Goal: Information Seeking & Learning: Learn about a topic

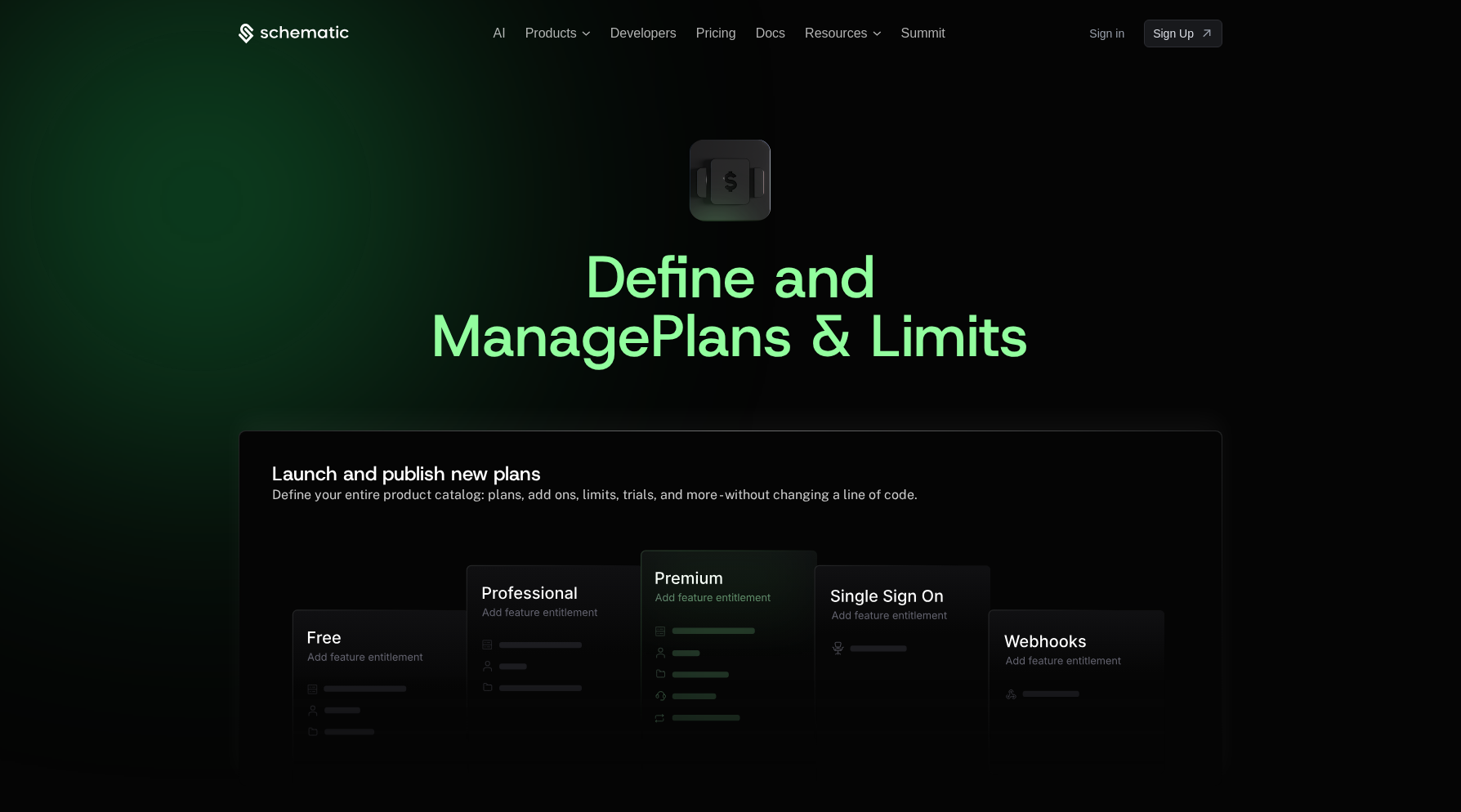
click at [875, 628] on icon at bounding box center [902, 655] width 176 height 180
click at [1282, 581] on div at bounding box center [730, 406] width 1461 height 812
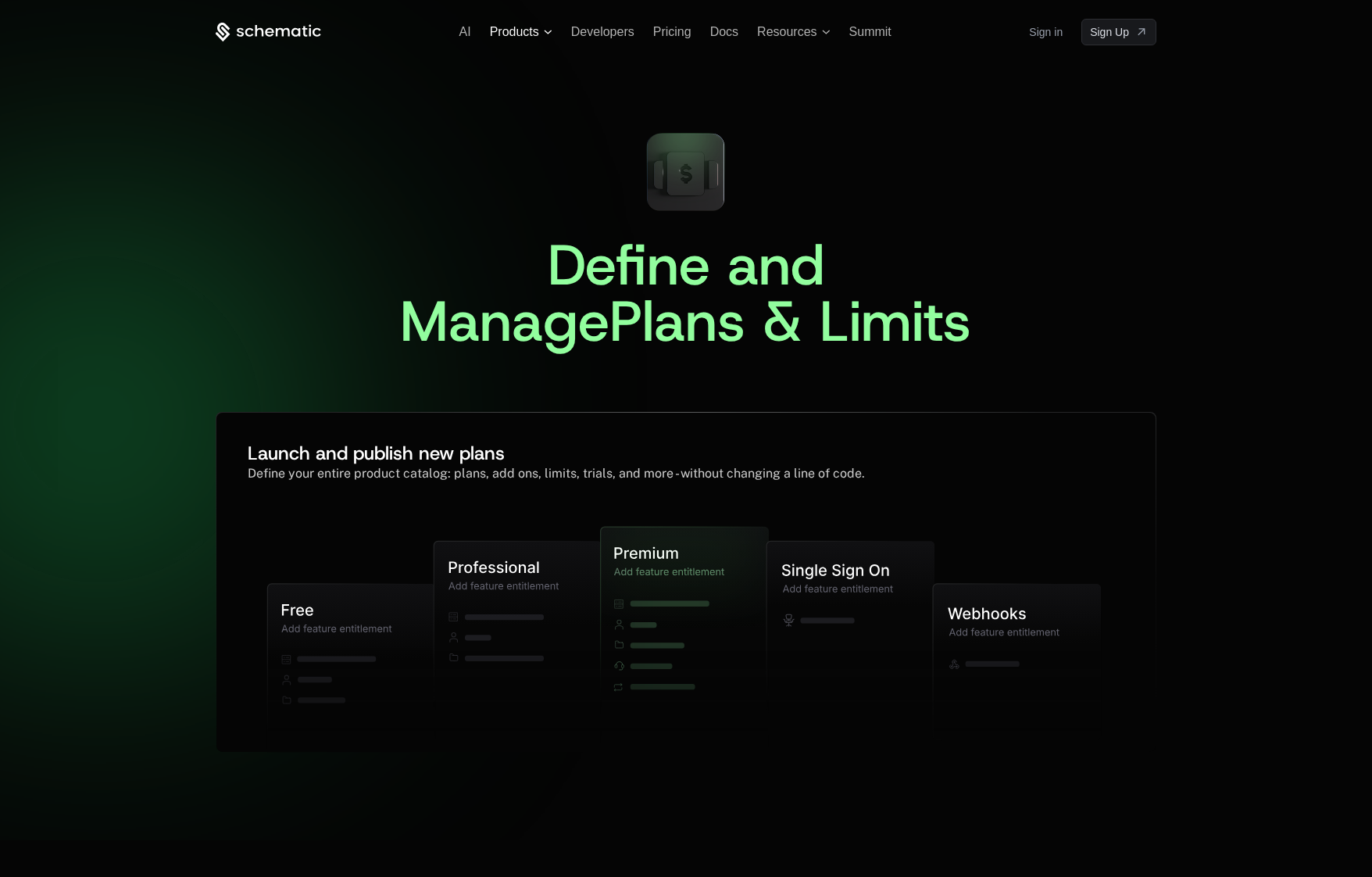
click at [526, 37] on span "Products" at bounding box center [515, 32] width 49 height 14
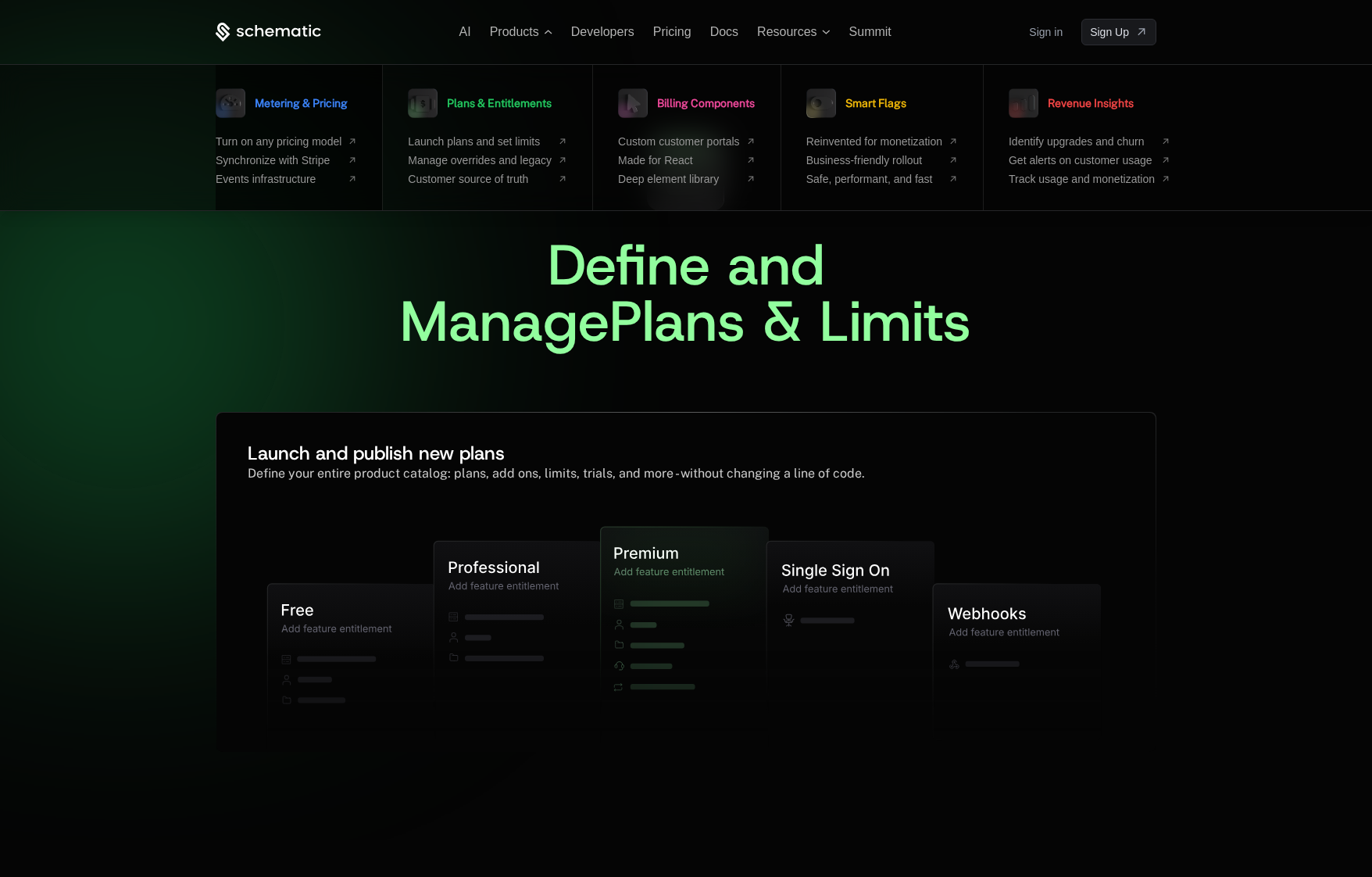
click at [338, 108] on span "Metering & Pricing" at bounding box center [301, 103] width 93 height 11
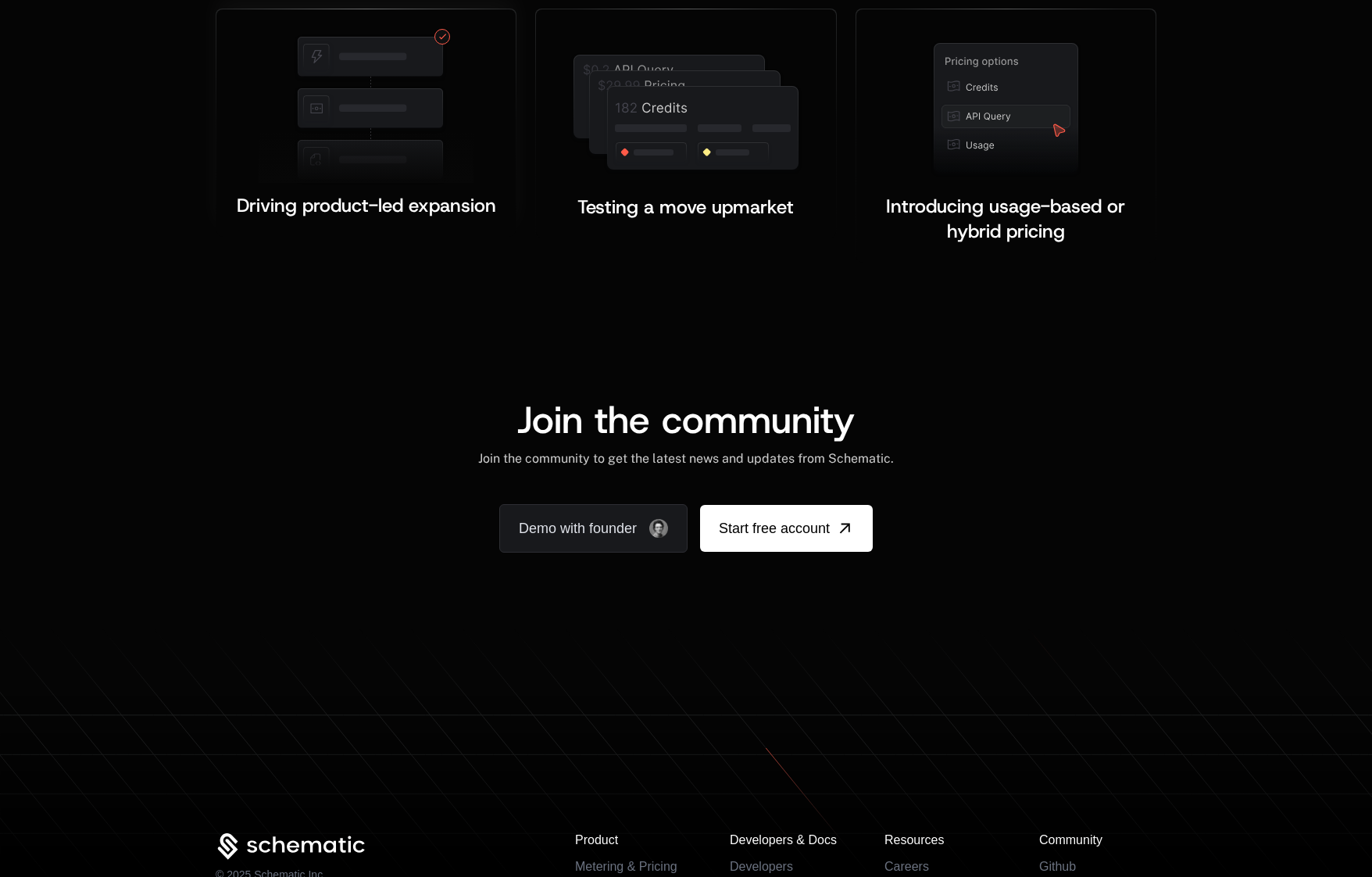
scroll to position [2595, 0]
click at [519, 26] on div "Driving product-led expansion ﻿ ﻿" at bounding box center [370, 132] width 310 height 265
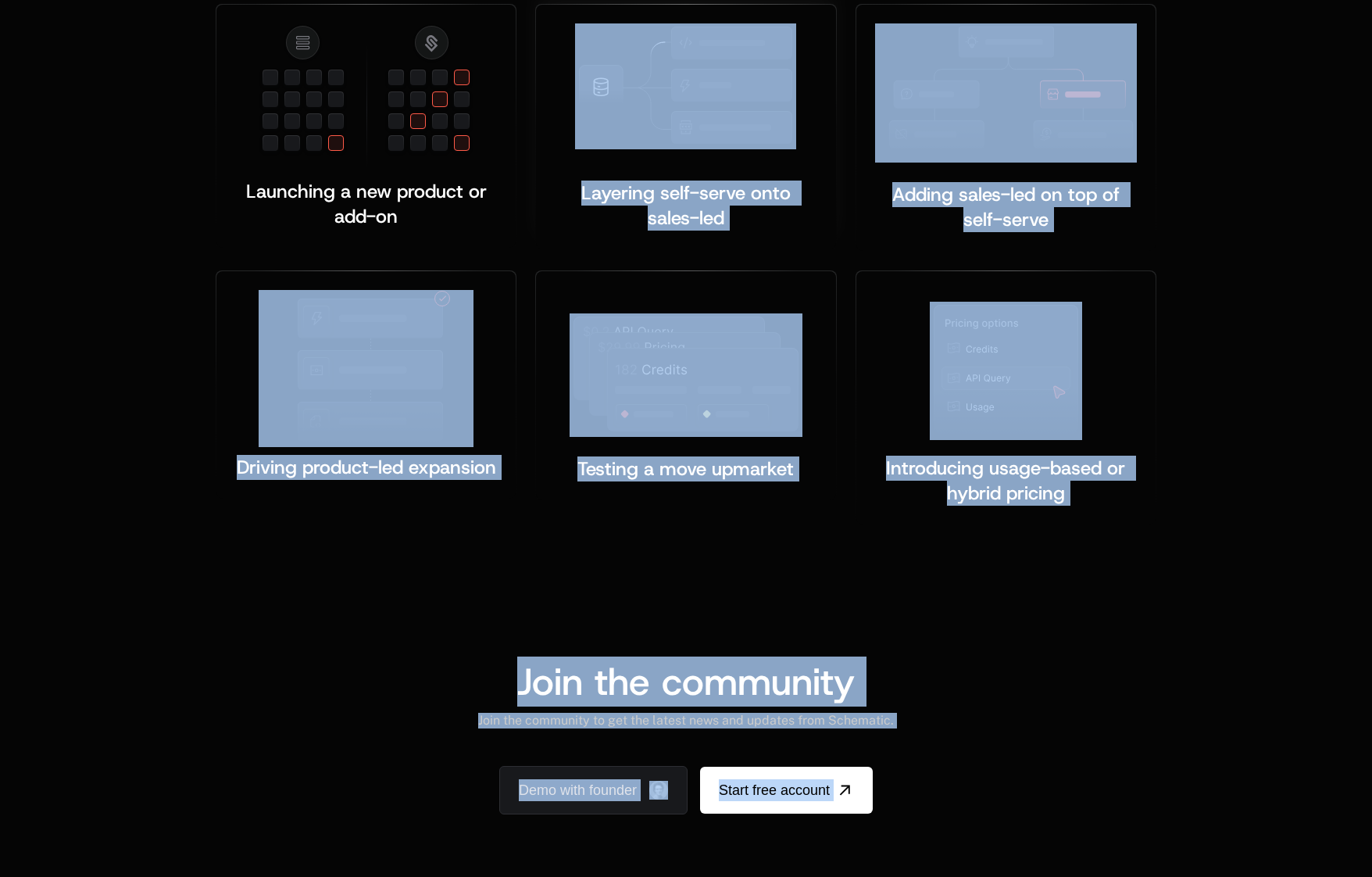
scroll to position [2344, 1]
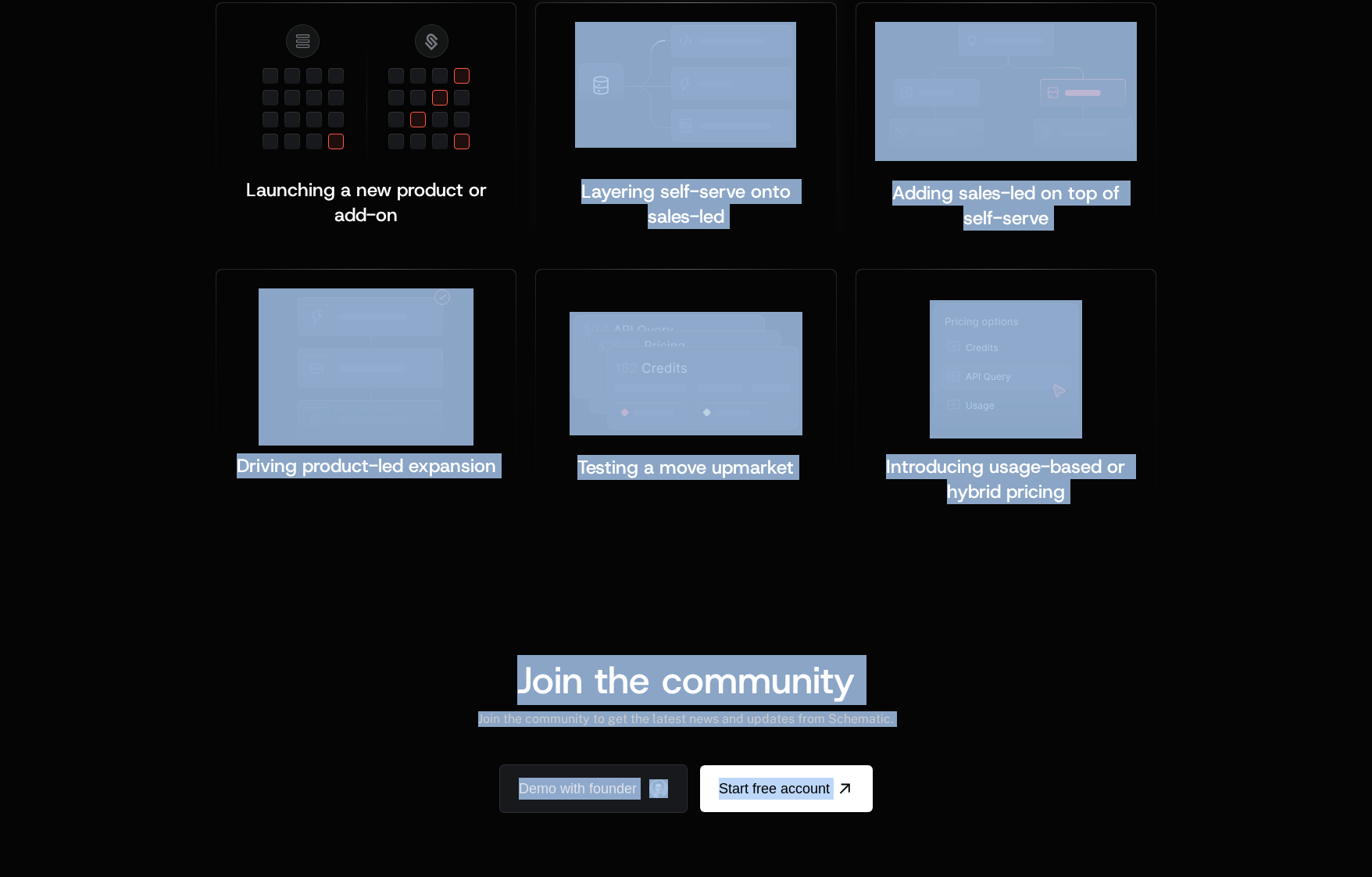
click at [617, 32] on img at bounding box center [686, 84] width 221 height 126
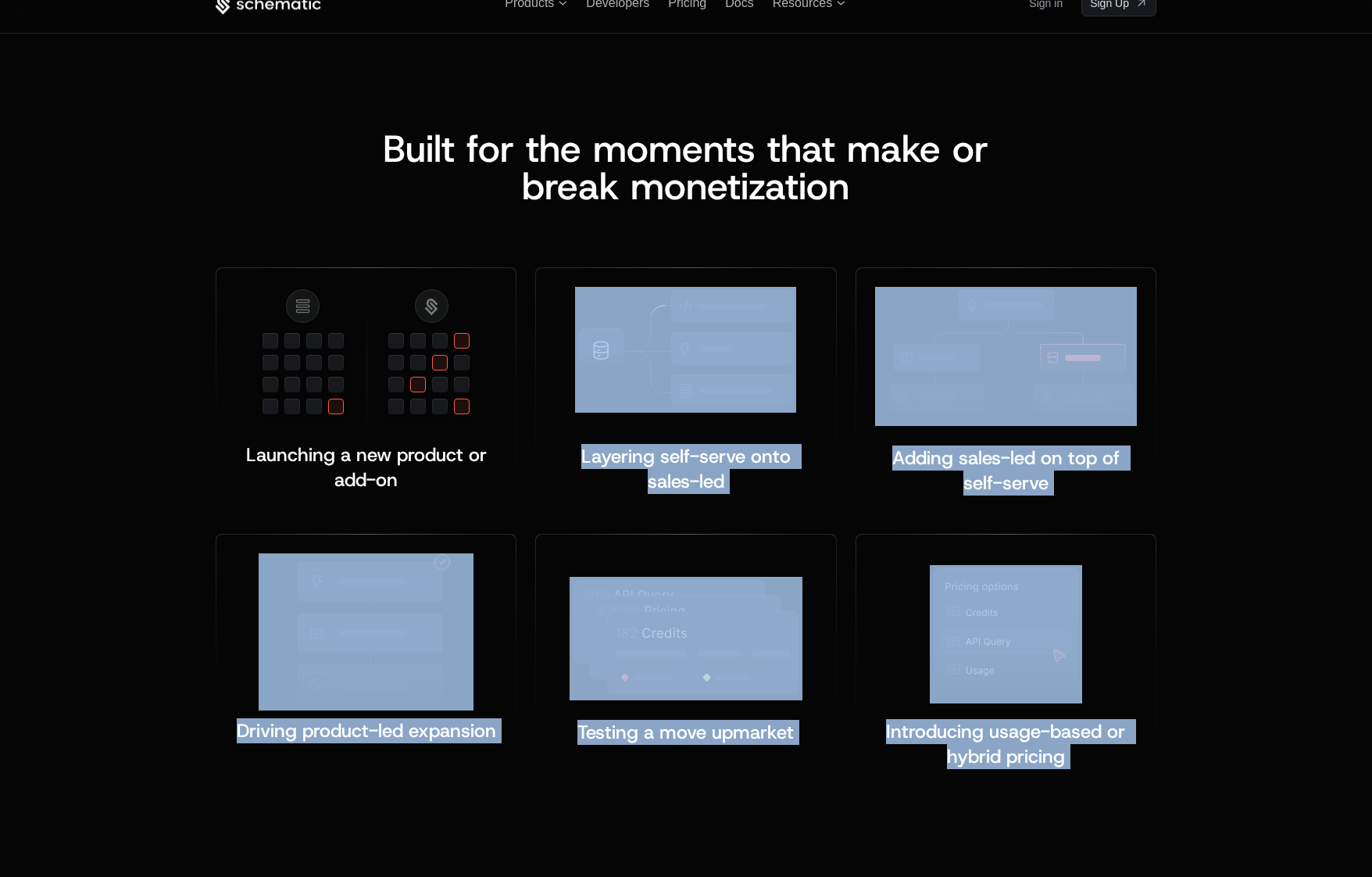
scroll to position [2034, 0]
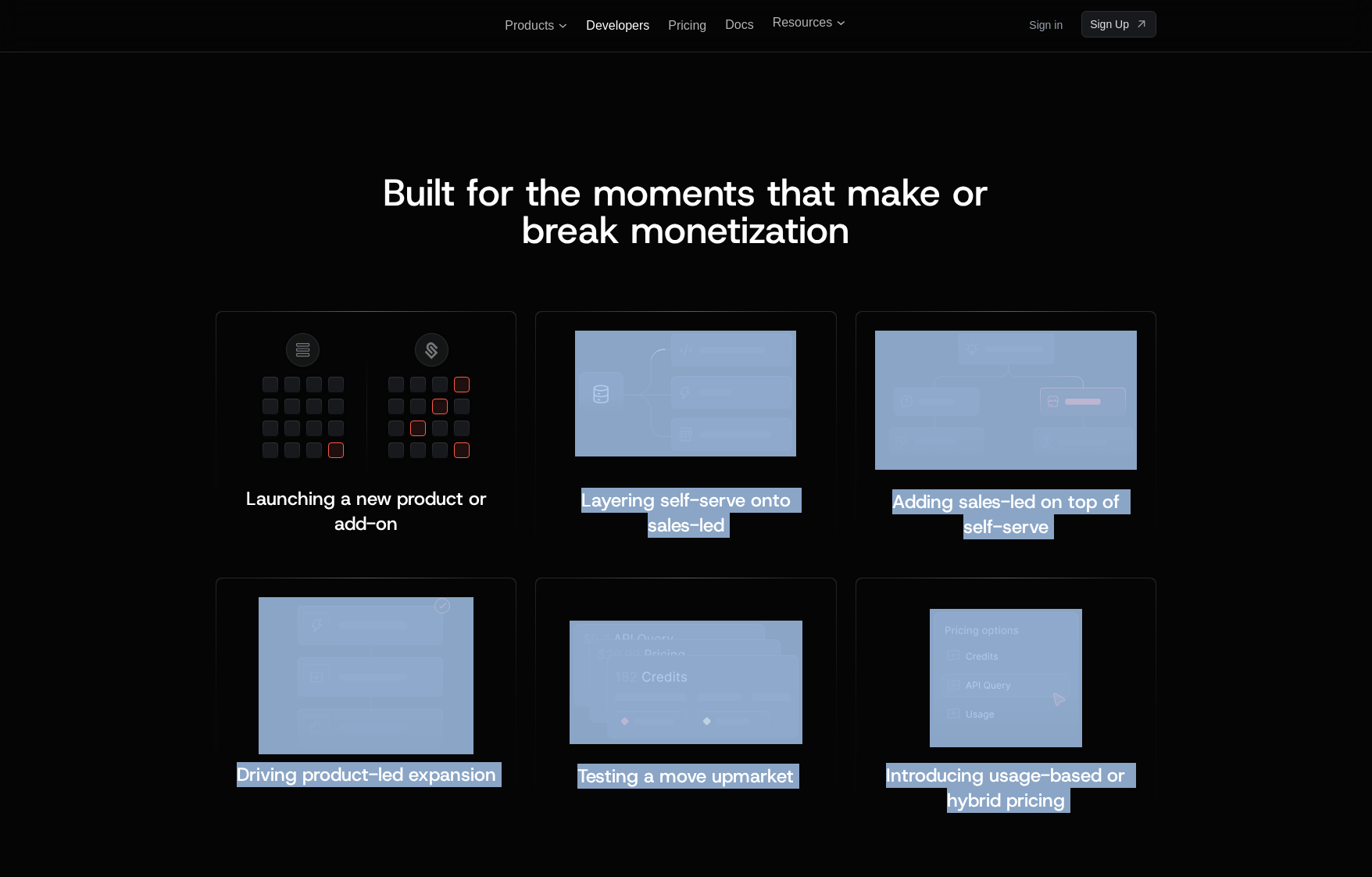
click at [613, 28] on span "Developers" at bounding box center [618, 25] width 63 height 13
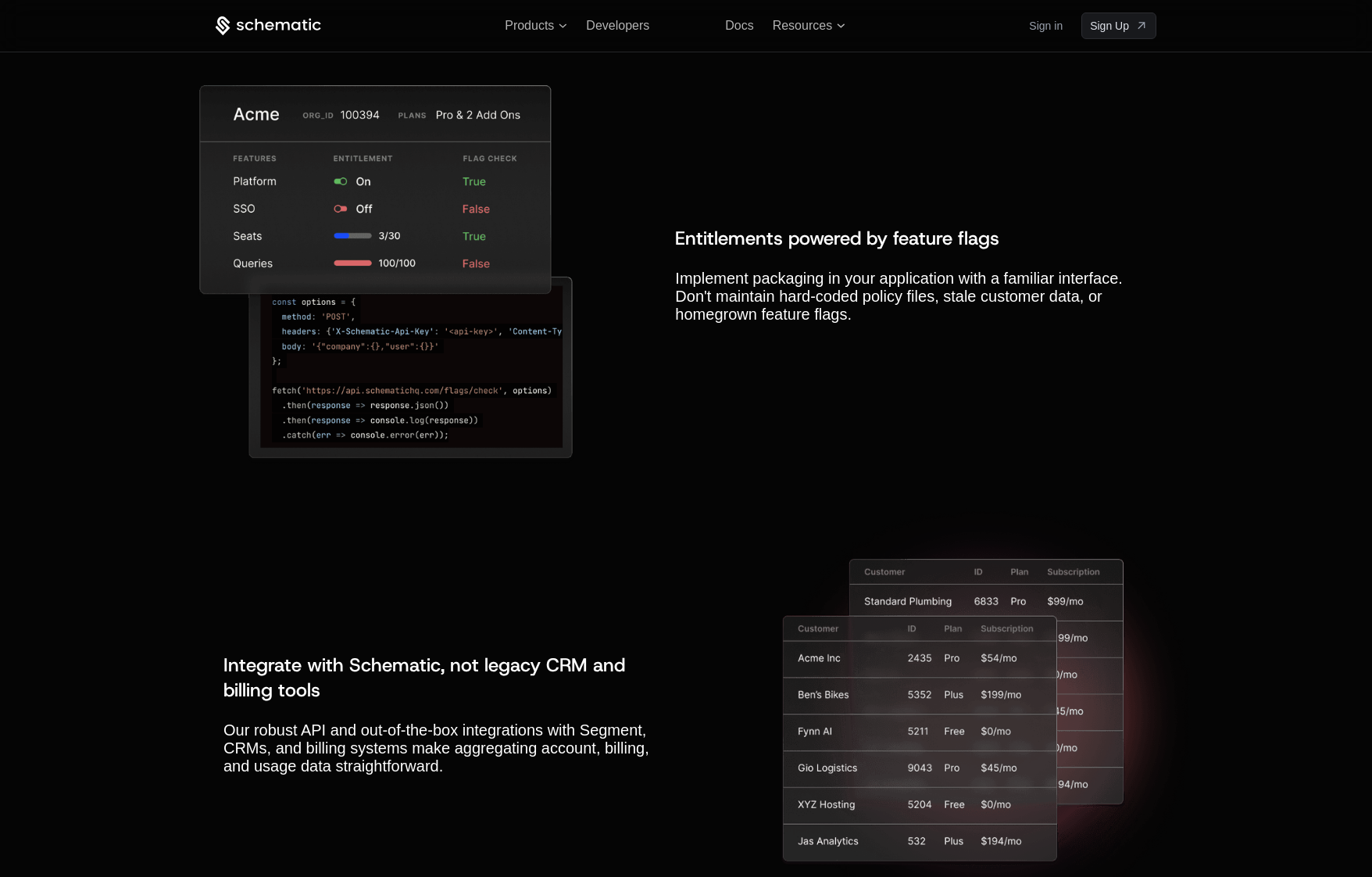
scroll to position [5374, 0]
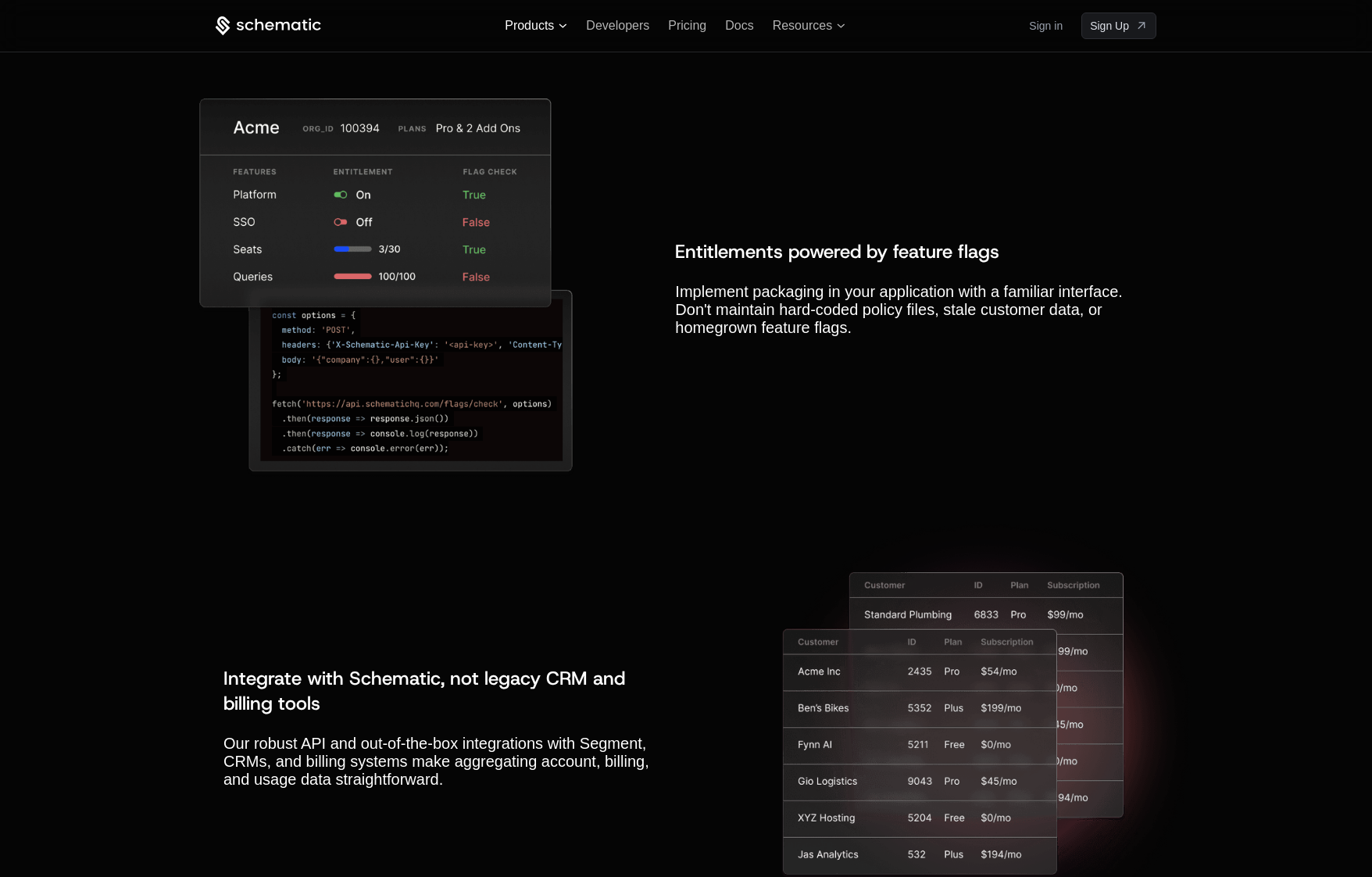
click at [558, 20] on span "Products" at bounding box center [535, 25] width 62 height 14
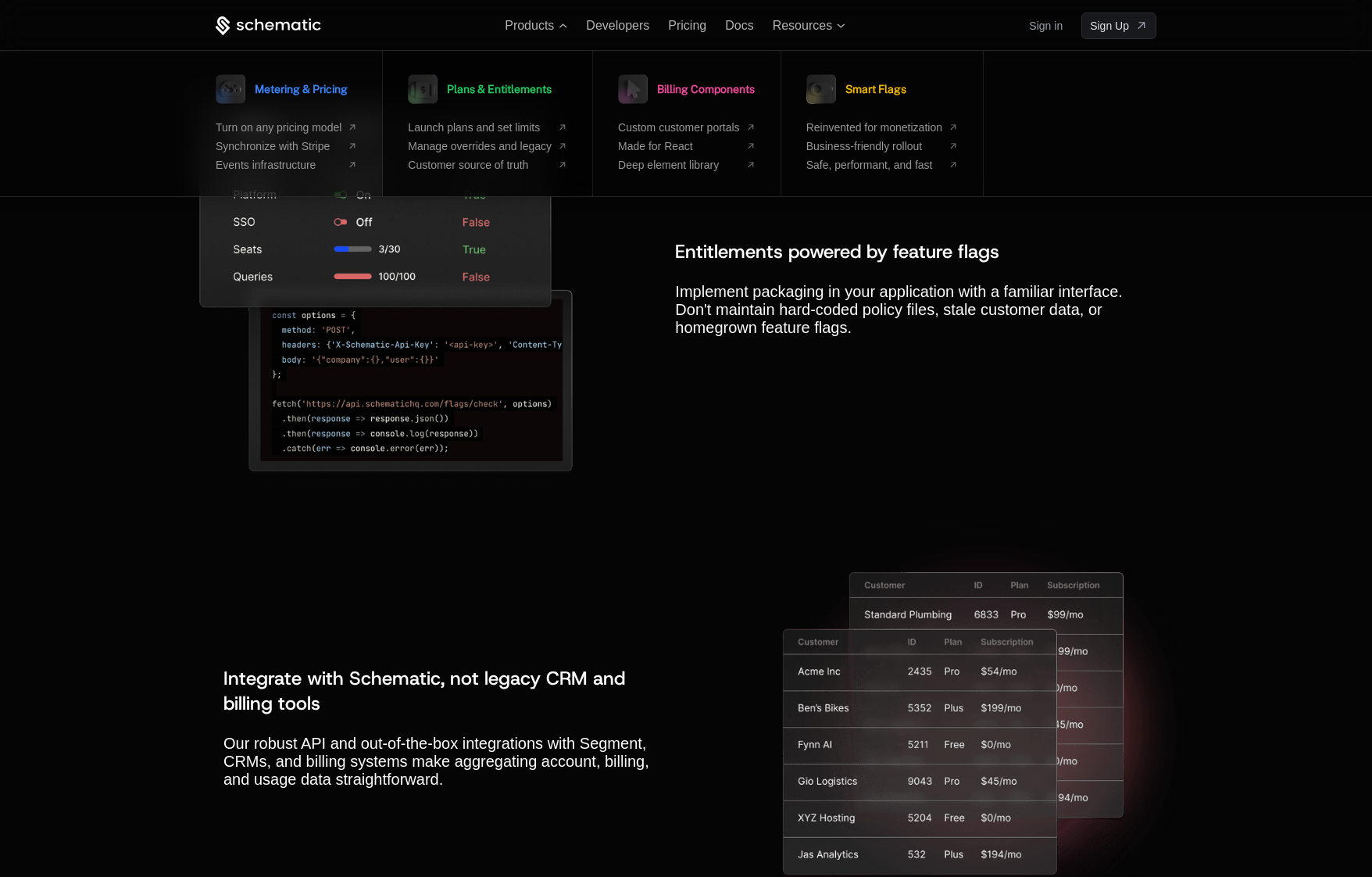
click at [568, 116] on div "Plans & Entitlements Launch plans and set limits Manage overrides and legacy Cu…" at bounding box center [487, 120] width 159 height 102
click at [532, 83] on span "Plans & Entitlements" at bounding box center [499, 89] width 105 height 11
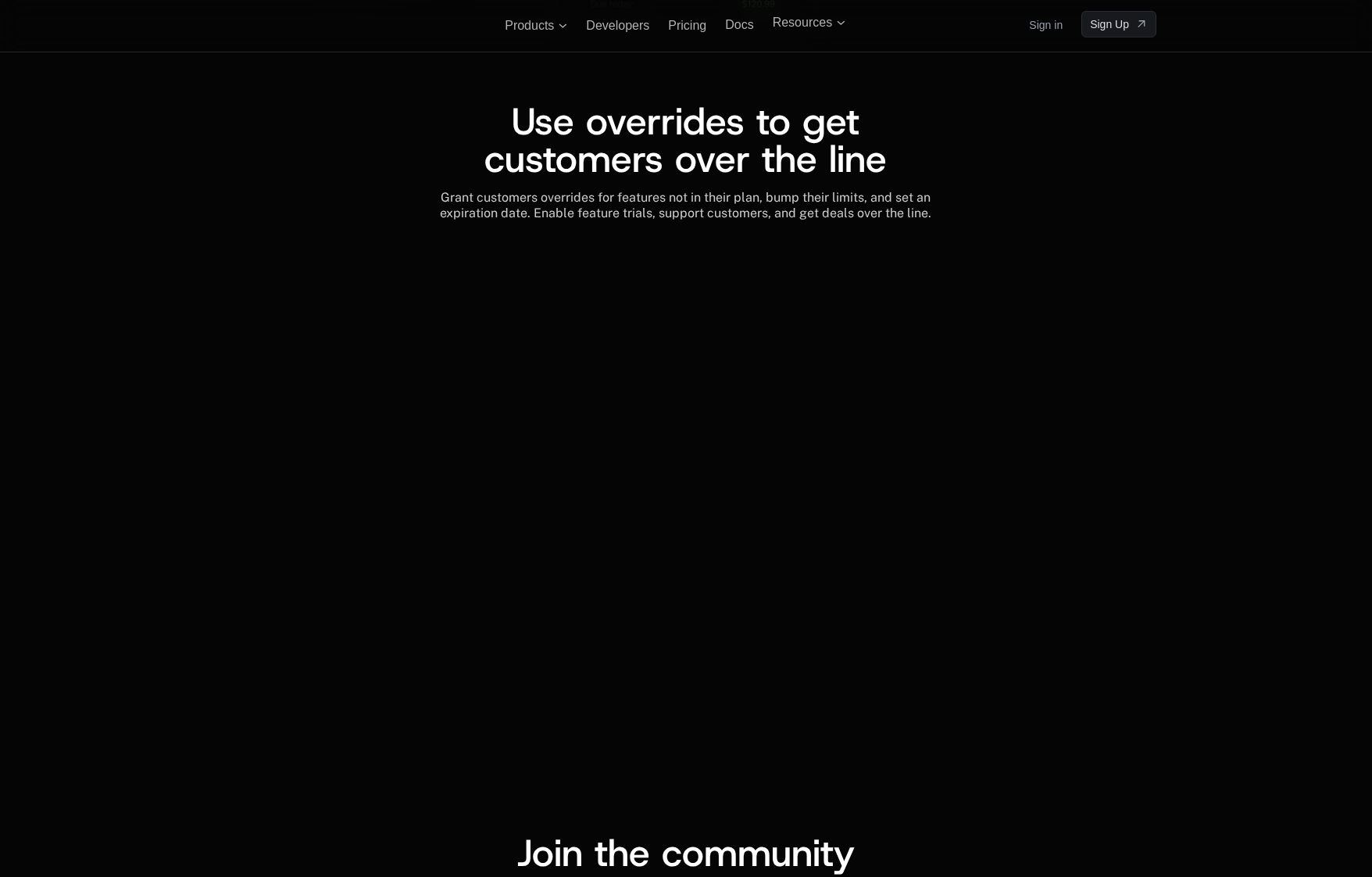
scroll to position [2377, 0]
